Goal: Complete application form

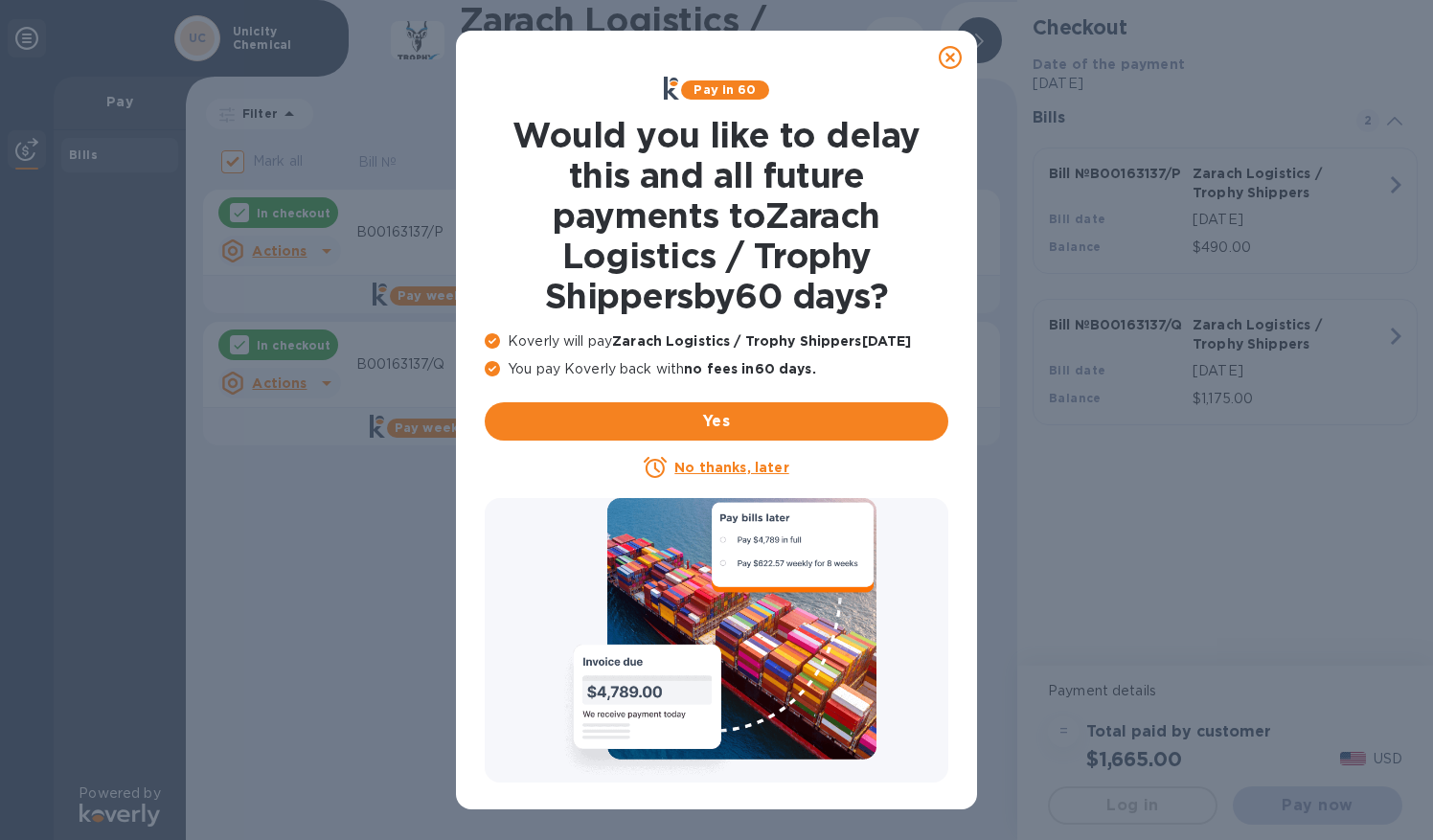
checkbox input "false"
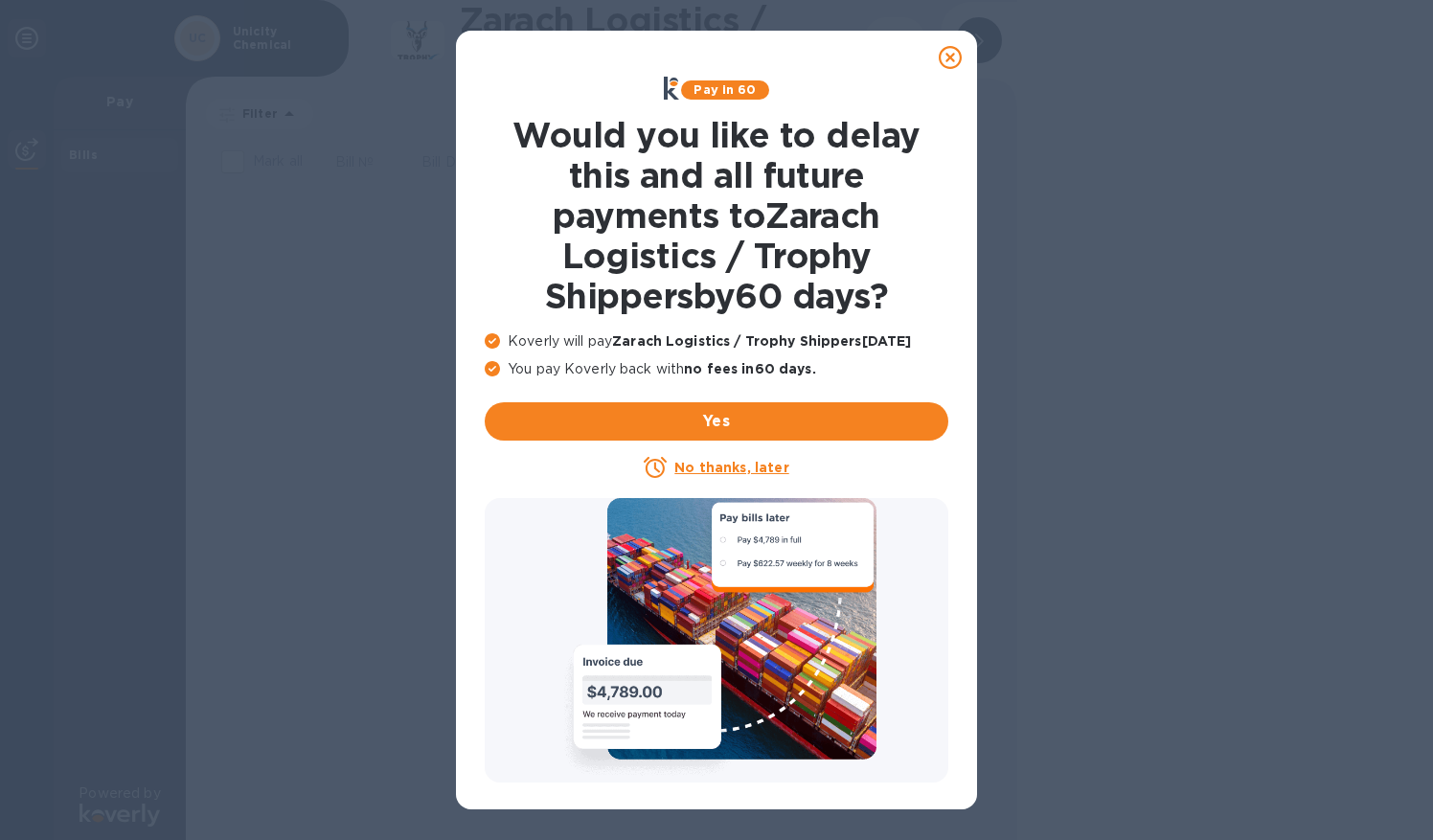
click at [737, 458] on p "No thanks, later" at bounding box center [731, 468] width 114 height 20
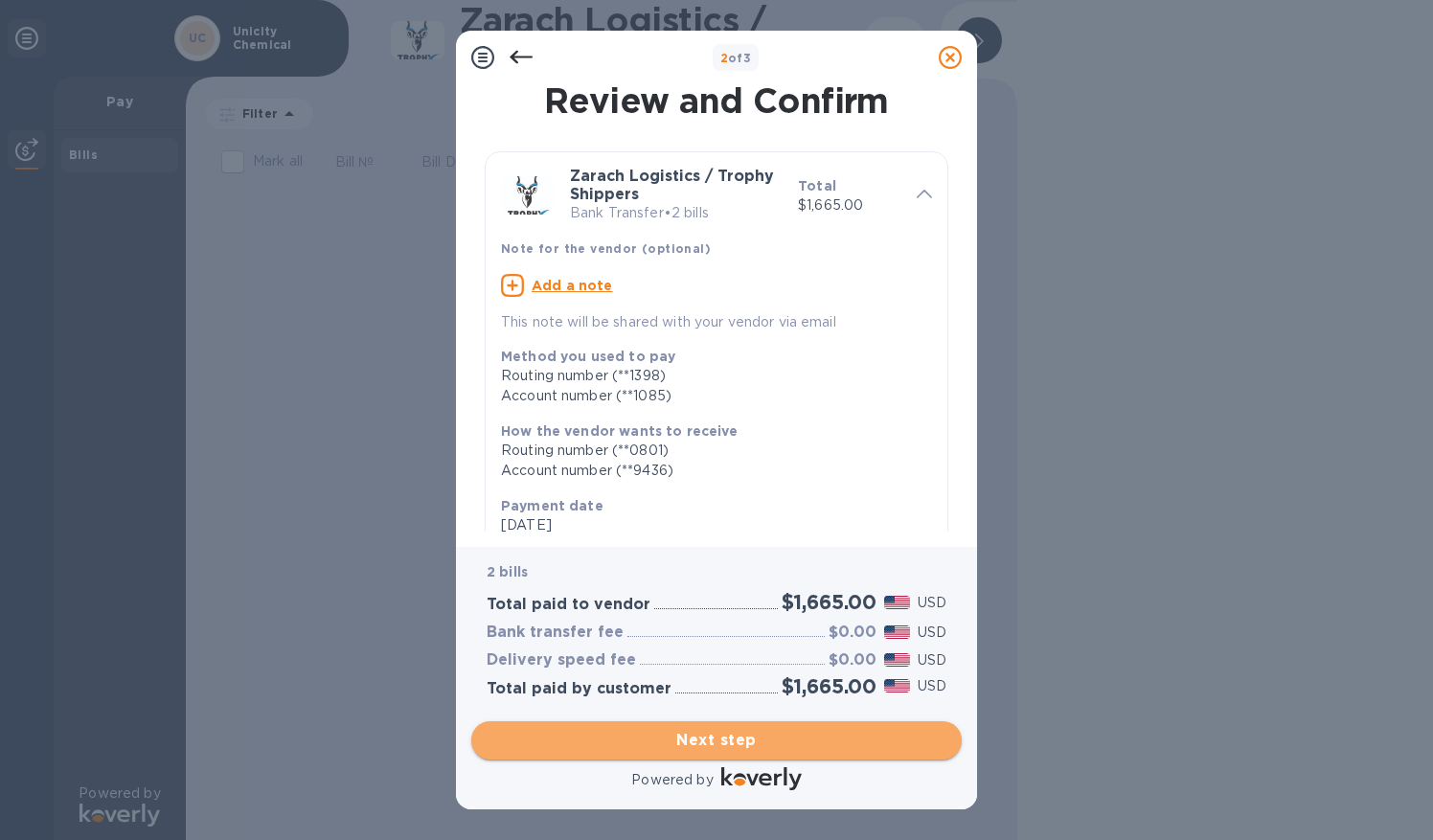
click at [690, 736] on span "Next step" at bounding box center [716, 740] width 460 height 23
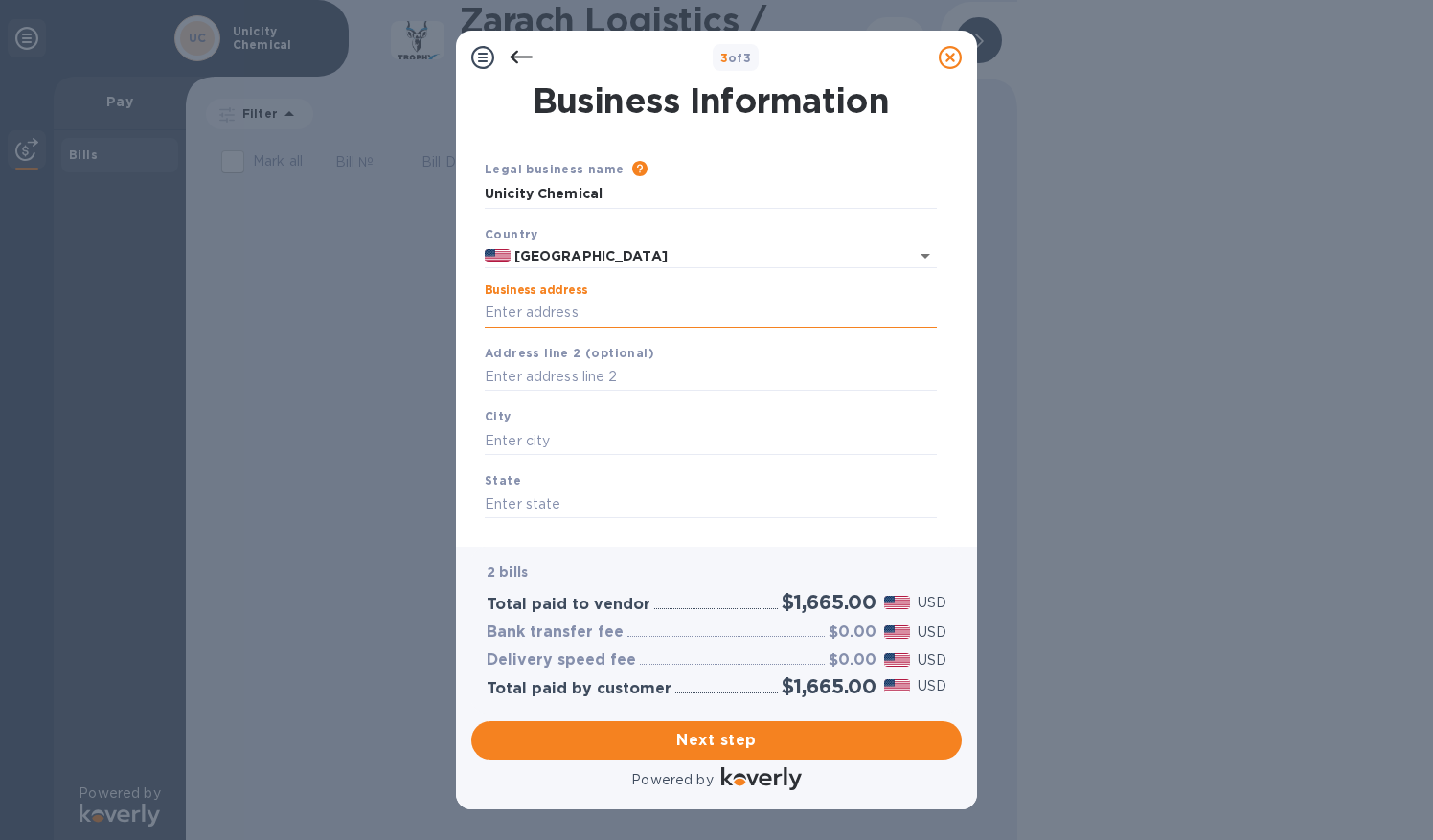
click at [552, 313] on input "Business address" at bounding box center [710, 313] width 452 height 28
type input "[STREET_ADDRESS][PERSON_NAME]"
type input "Suite 130-344"
type input "Franklin"
type input "37067"
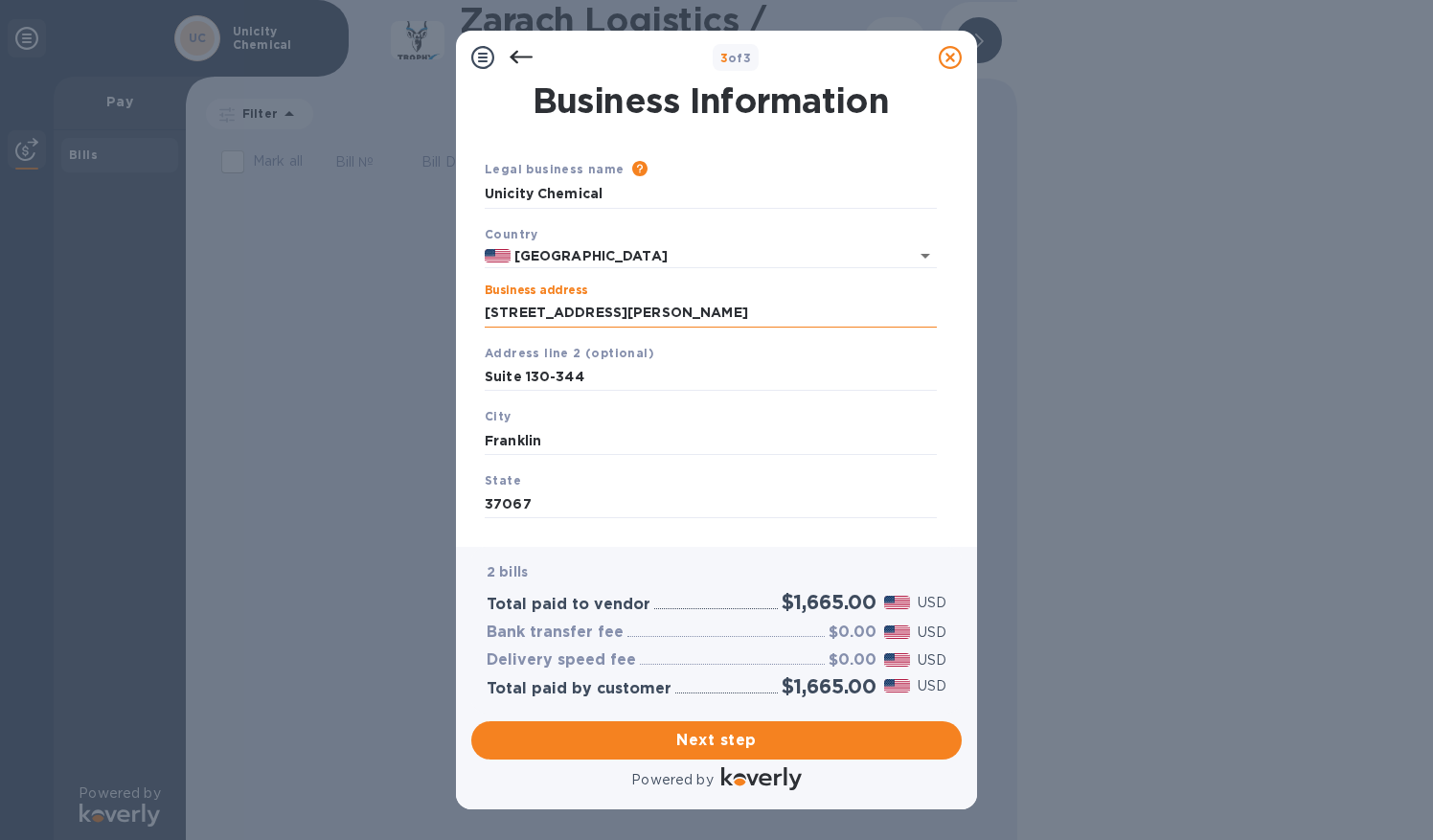
type input "37067"
click at [697, 733] on span "Next step" at bounding box center [716, 740] width 460 height 23
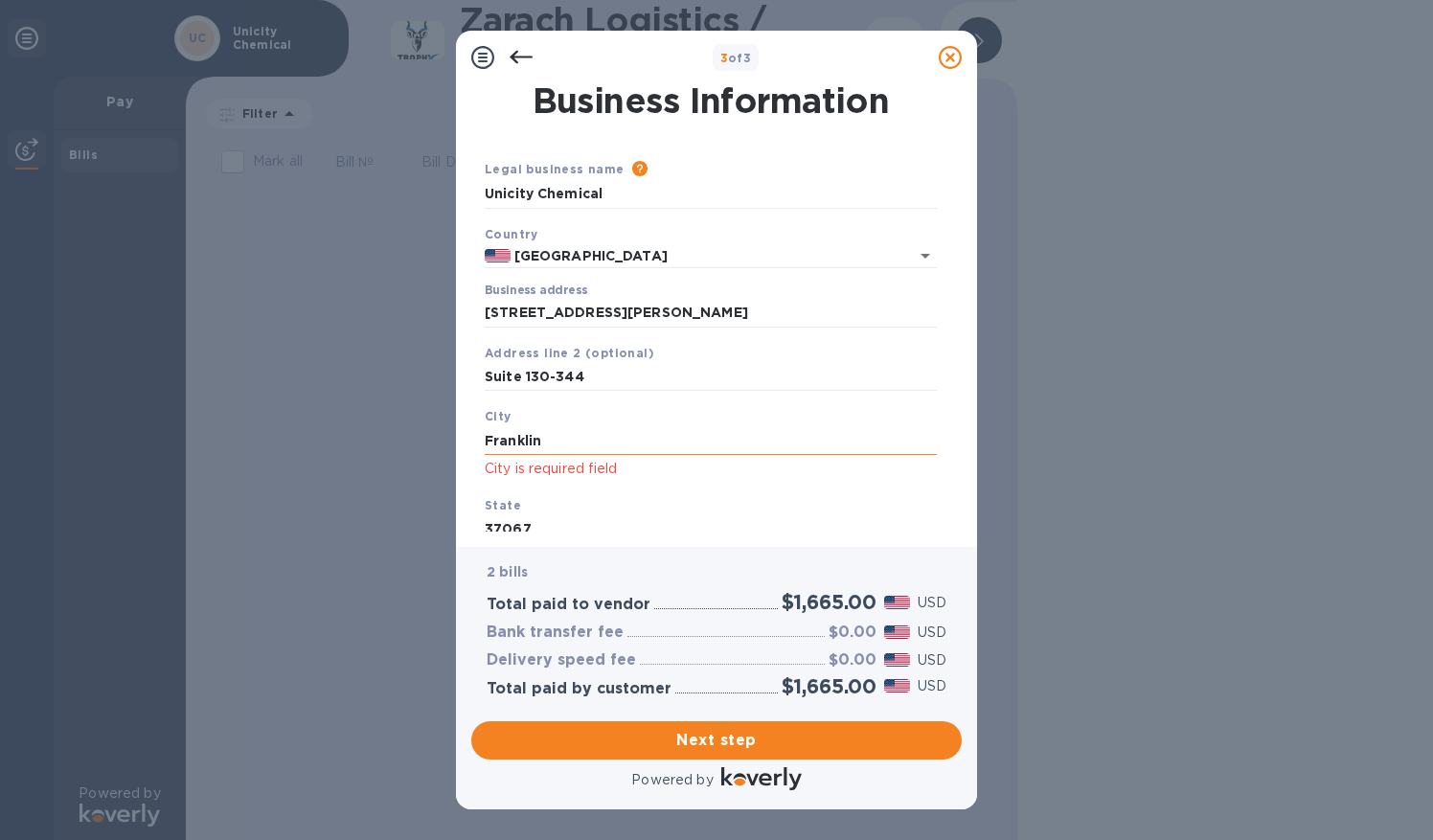
click at [568, 444] on input "Franklin" at bounding box center [710, 440] width 452 height 28
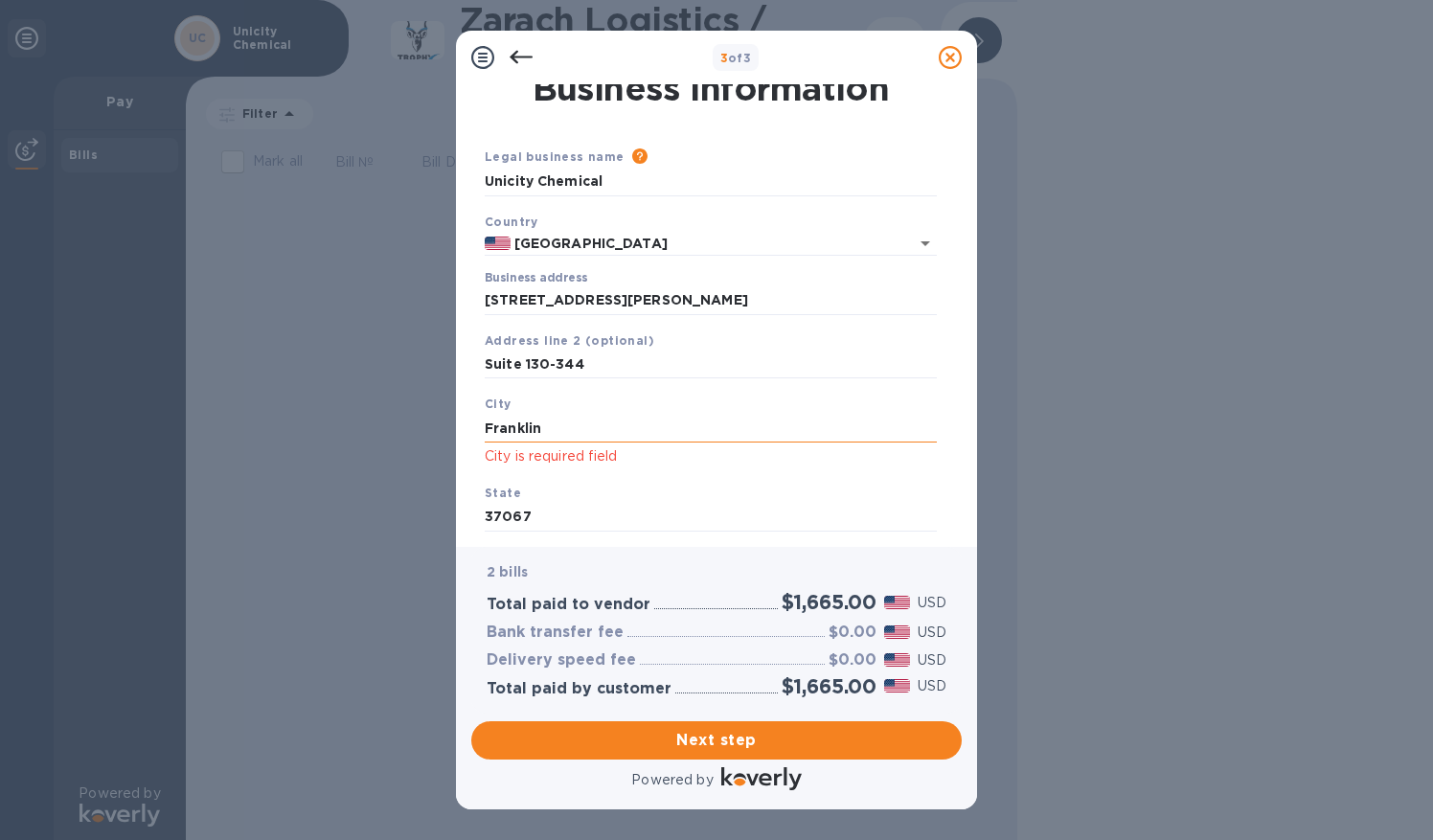
scroll to position [123, 0]
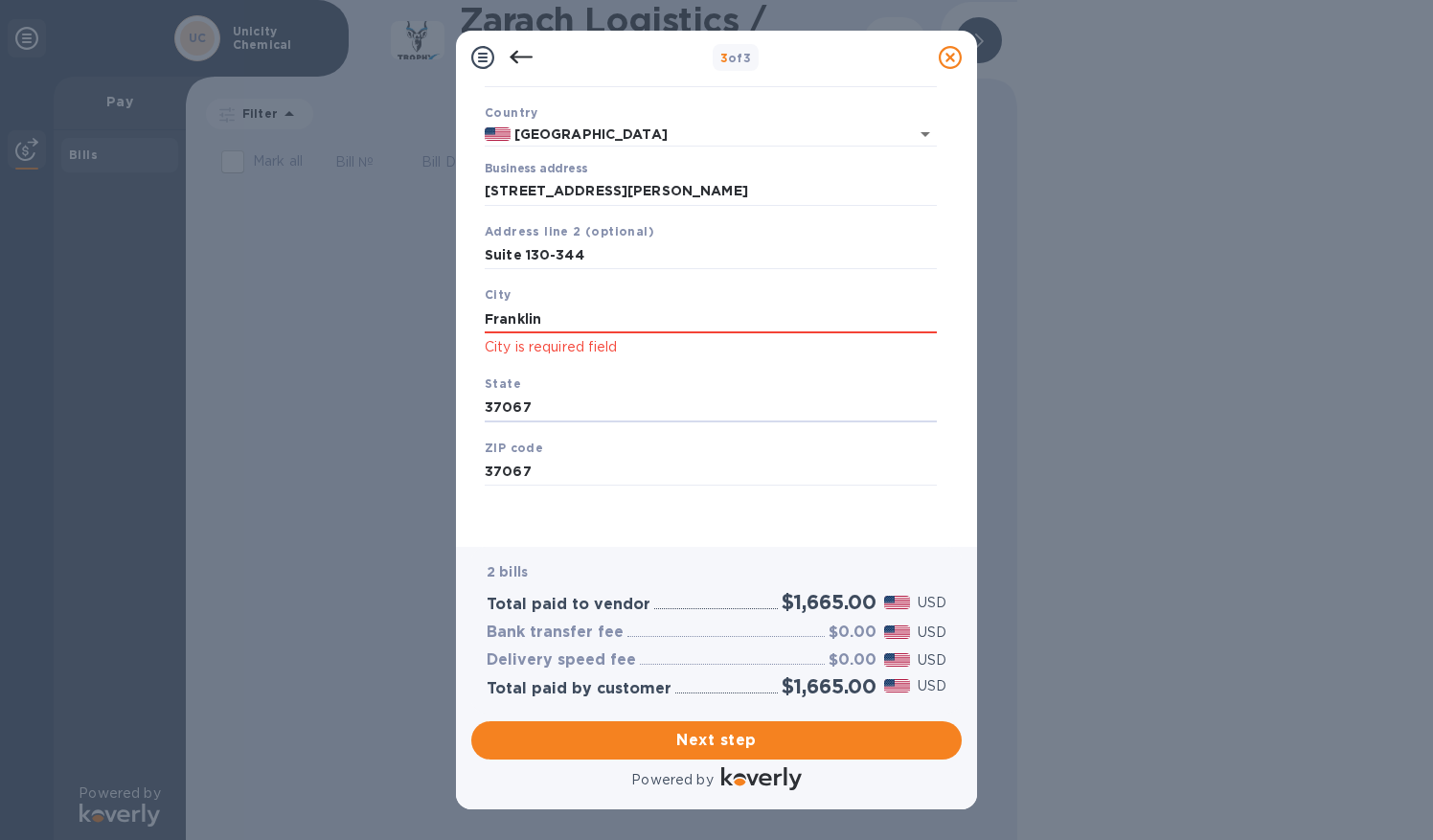
drag, startPoint x: 534, startPoint y: 407, endPoint x: 466, endPoint y: 406, distance: 68.0
click at [466, 406] on div "Business Information Legal business name Please provide the legal name that app…" at bounding box center [716, 316] width 521 height 463
type input "TN"
drag, startPoint x: 716, startPoint y: 737, endPoint x: 685, endPoint y: 739, distance: 31.1
click at [685, 739] on span "Next step" at bounding box center [716, 740] width 460 height 23
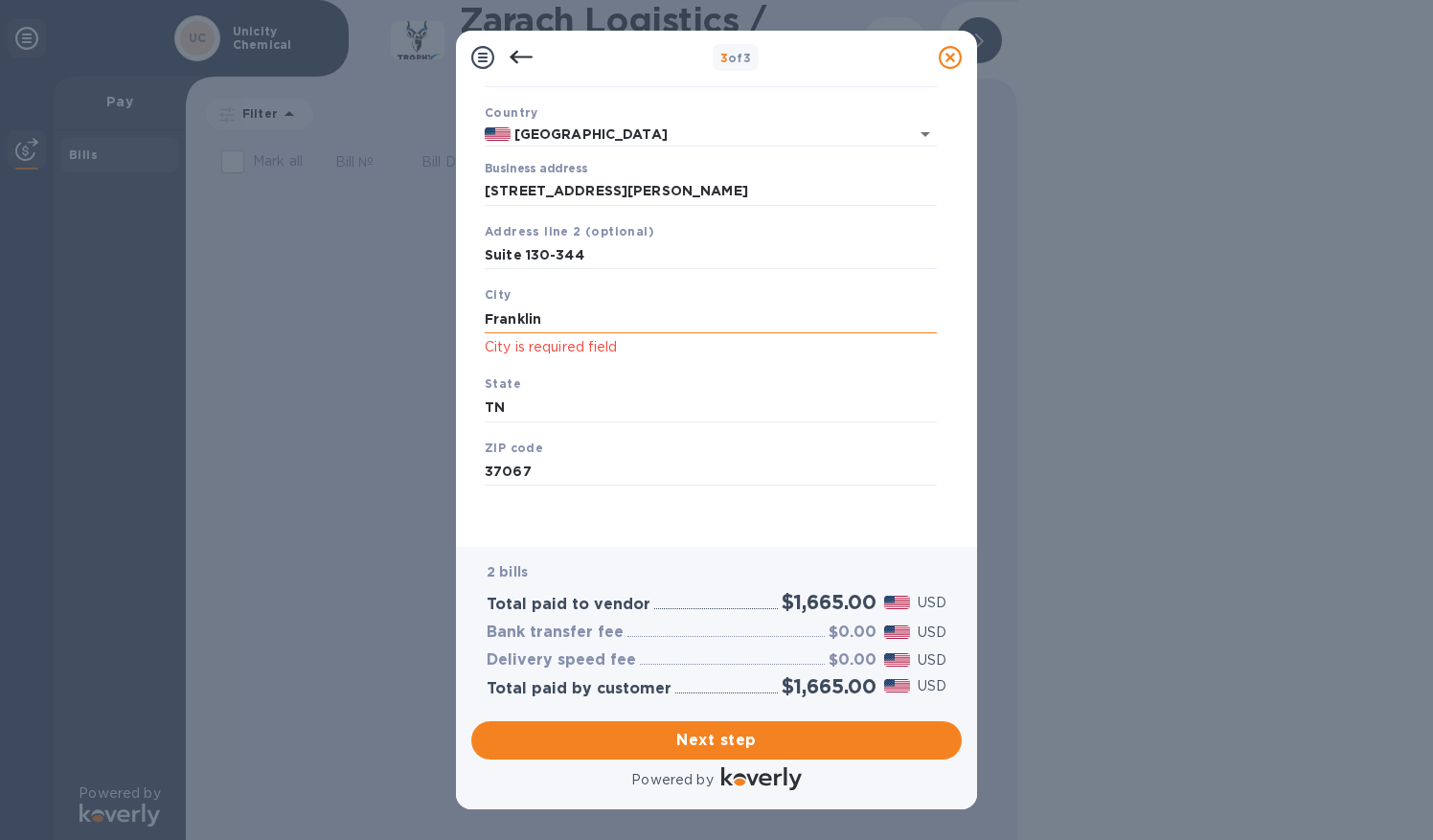
click at [566, 309] on input "Franklin" at bounding box center [710, 319] width 452 height 28
type input "F"
type input "Franklin"
click at [724, 736] on span "Next step" at bounding box center [716, 740] width 460 height 23
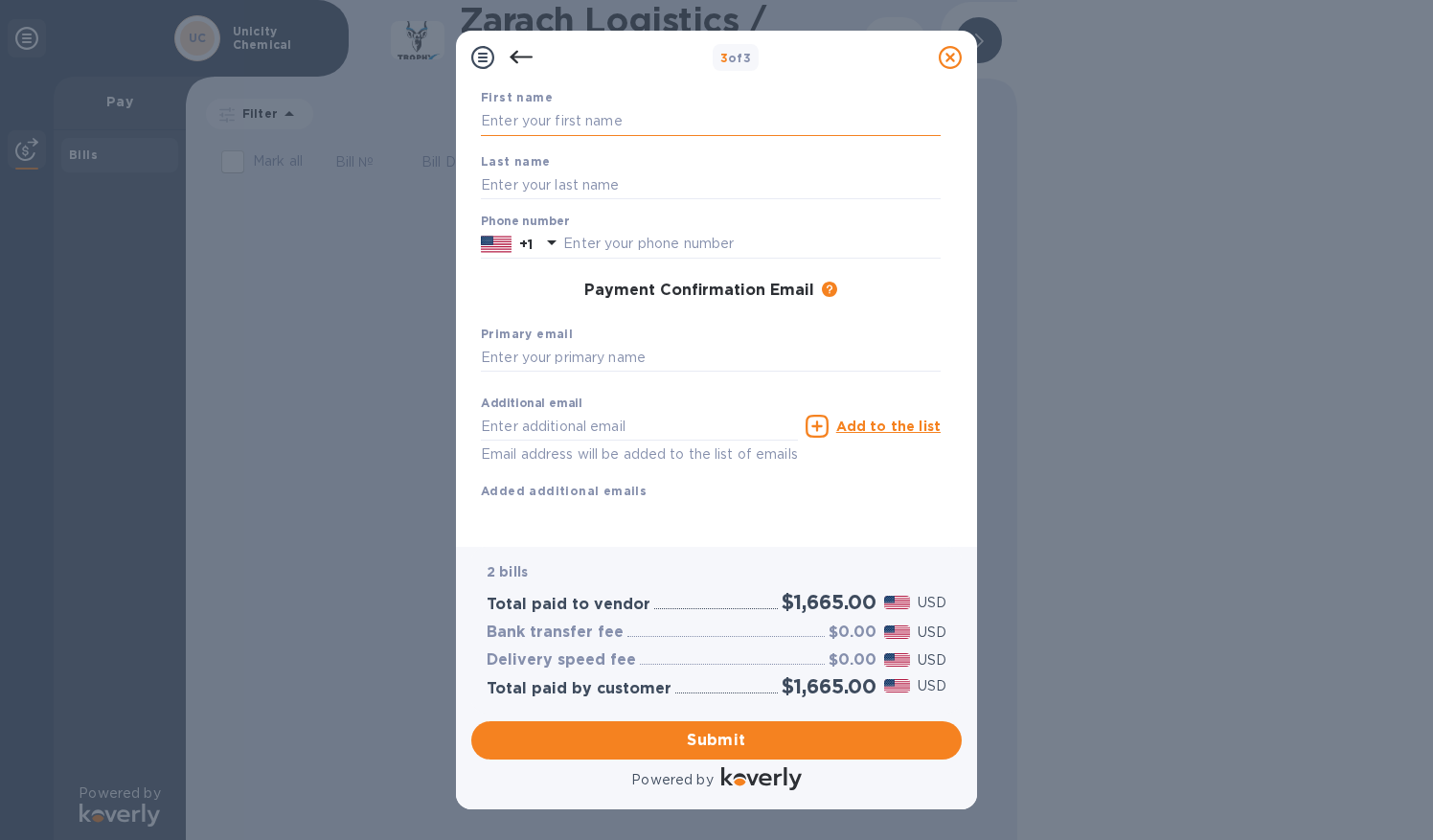
click at [573, 108] on input "text" at bounding box center [710, 121] width 460 height 28
type input "[PERSON_NAME]"
type input "6307015976"
type input "[EMAIL_ADDRESS][DOMAIN_NAME]"
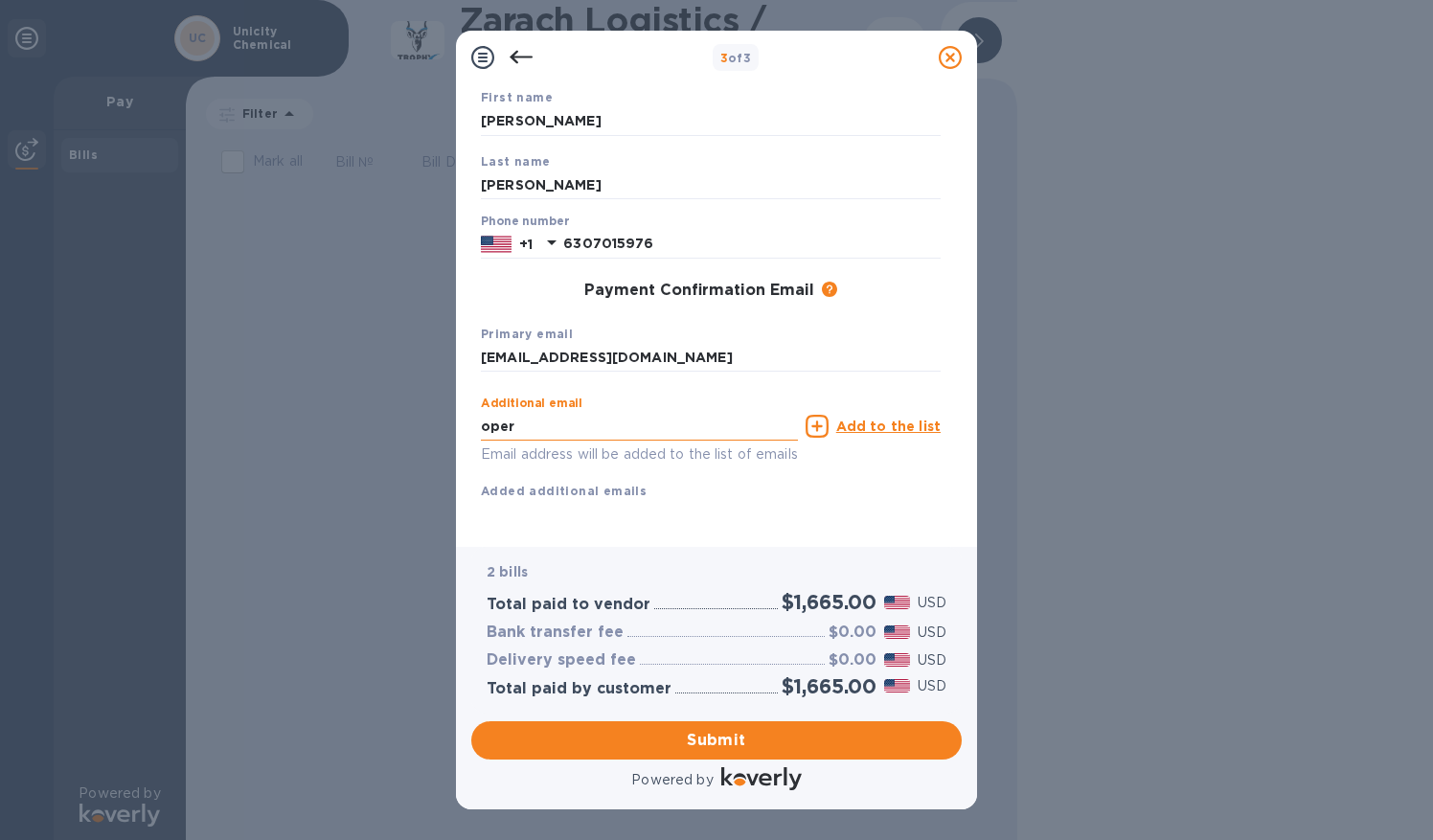
type input "[EMAIL_ADDRESS][DOMAIN_NAME]"
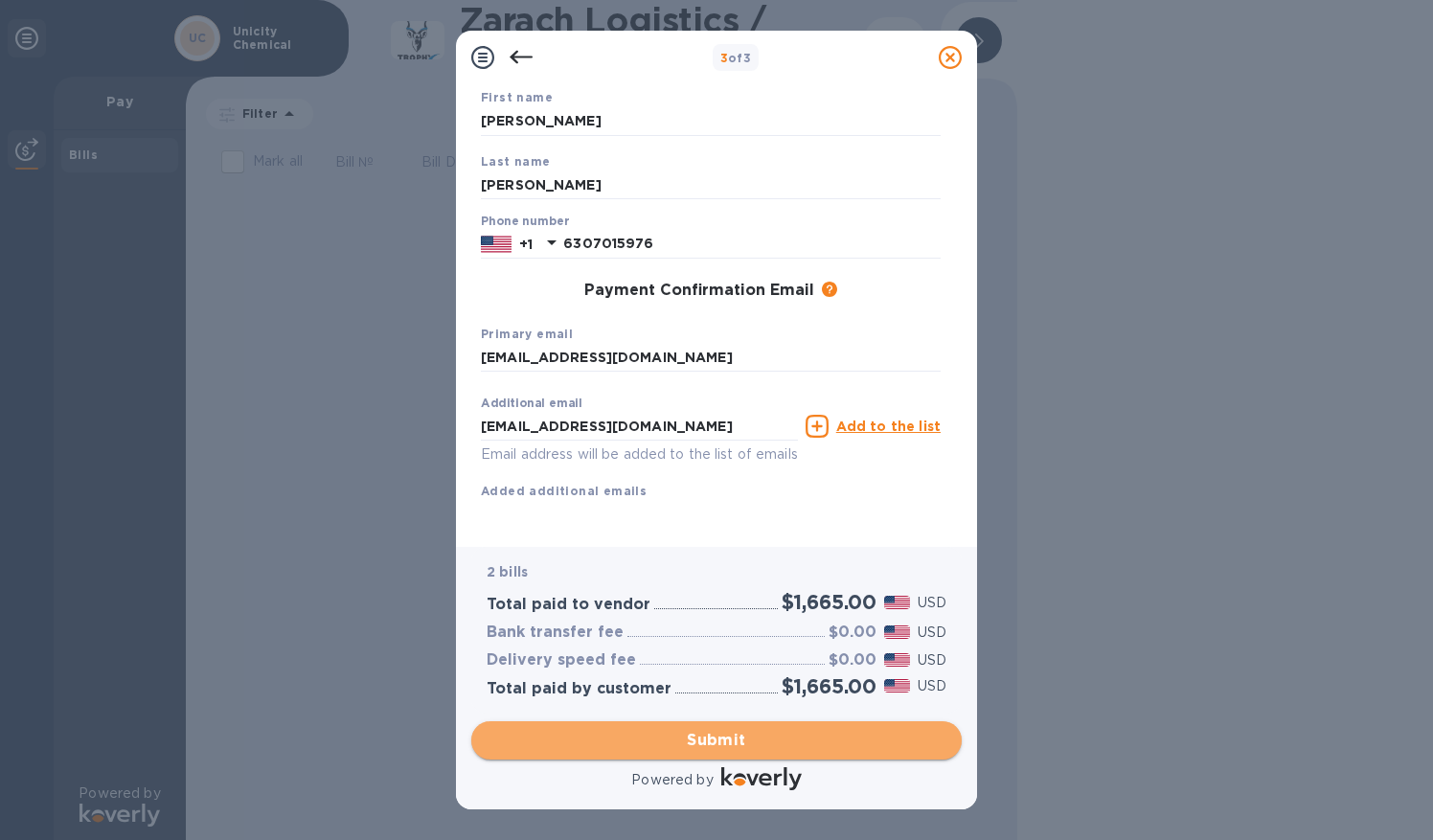
click at [705, 729] on span "Submit" at bounding box center [716, 740] width 460 height 23
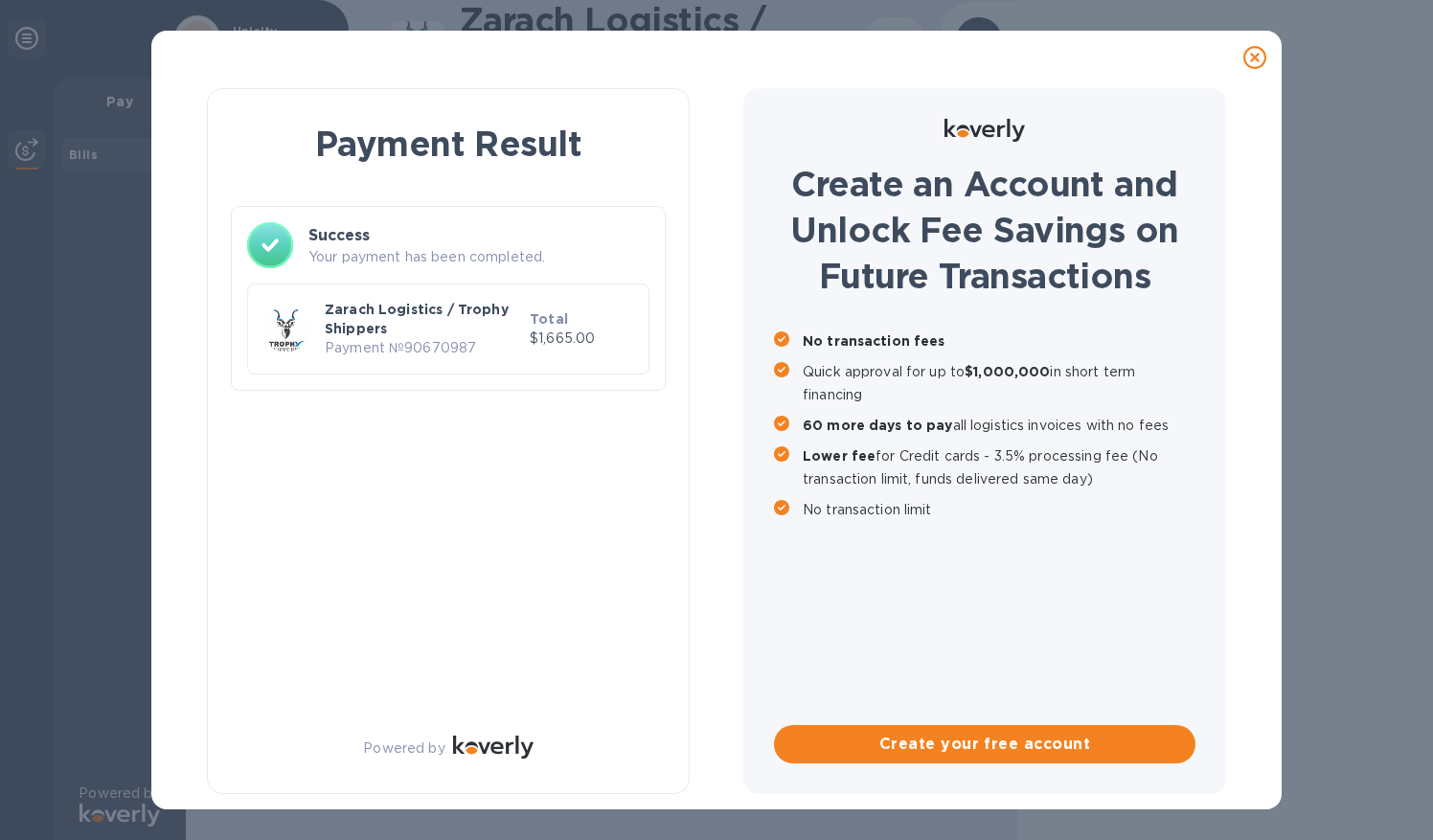
scroll to position [0, 0]
